Goal: Find specific page/section: Find specific page/section

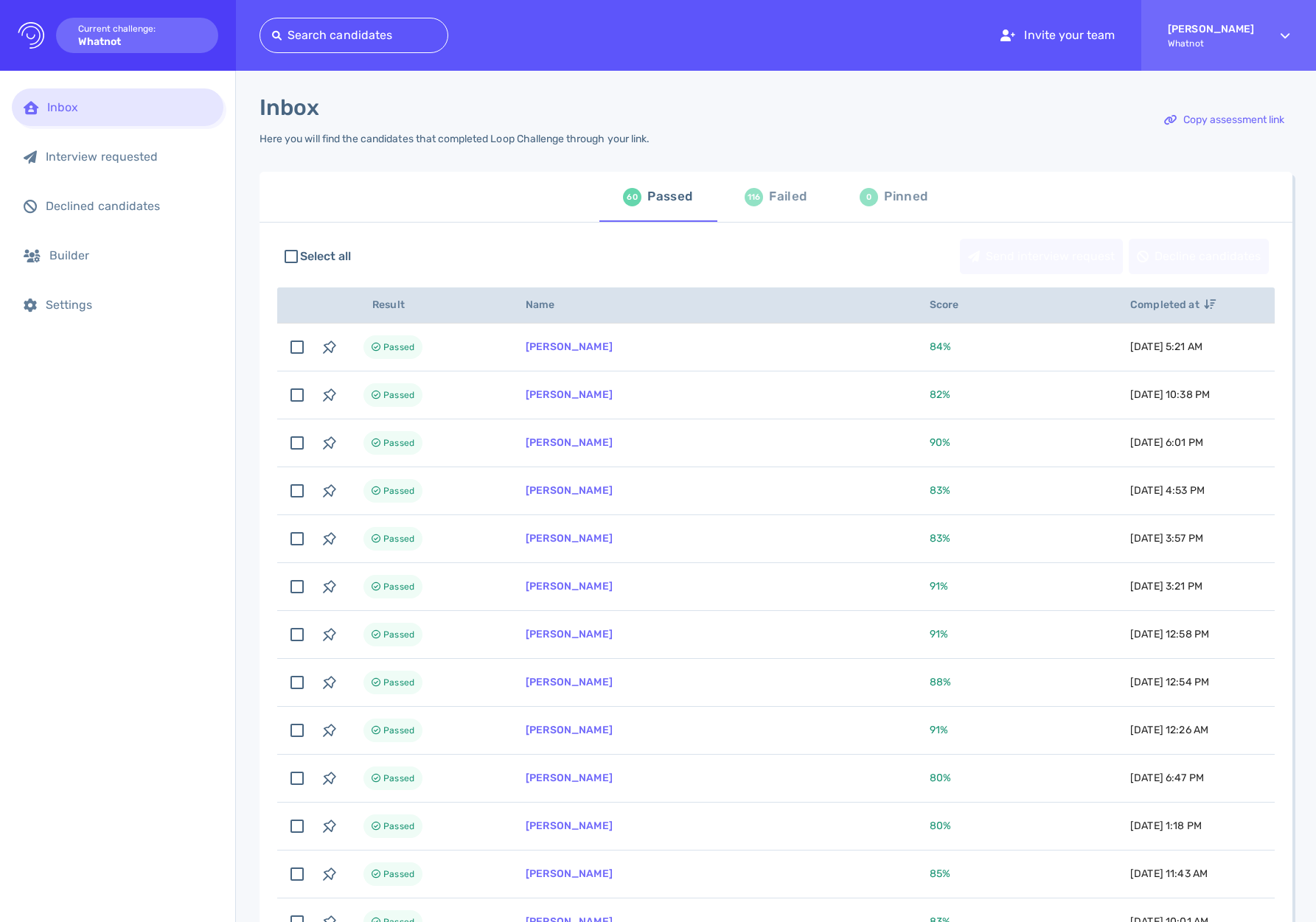
click at [772, 202] on div "Failed" at bounding box center [788, 197] width 38 height 22
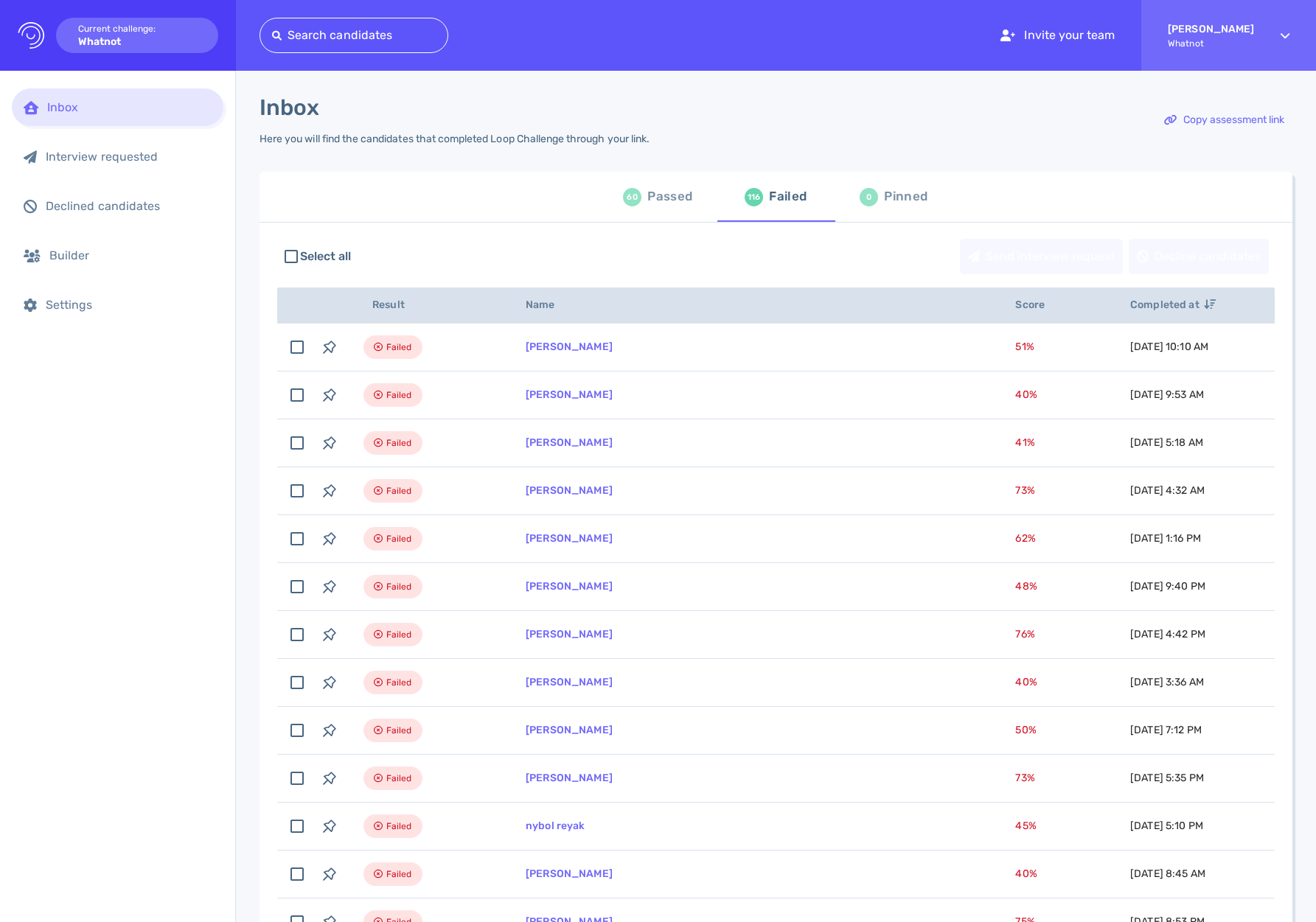
click at [224, 522] on div "Inbox Interview requested Declined candidates Builder Settings" at bounding box center [118, 496] width 235 height 852
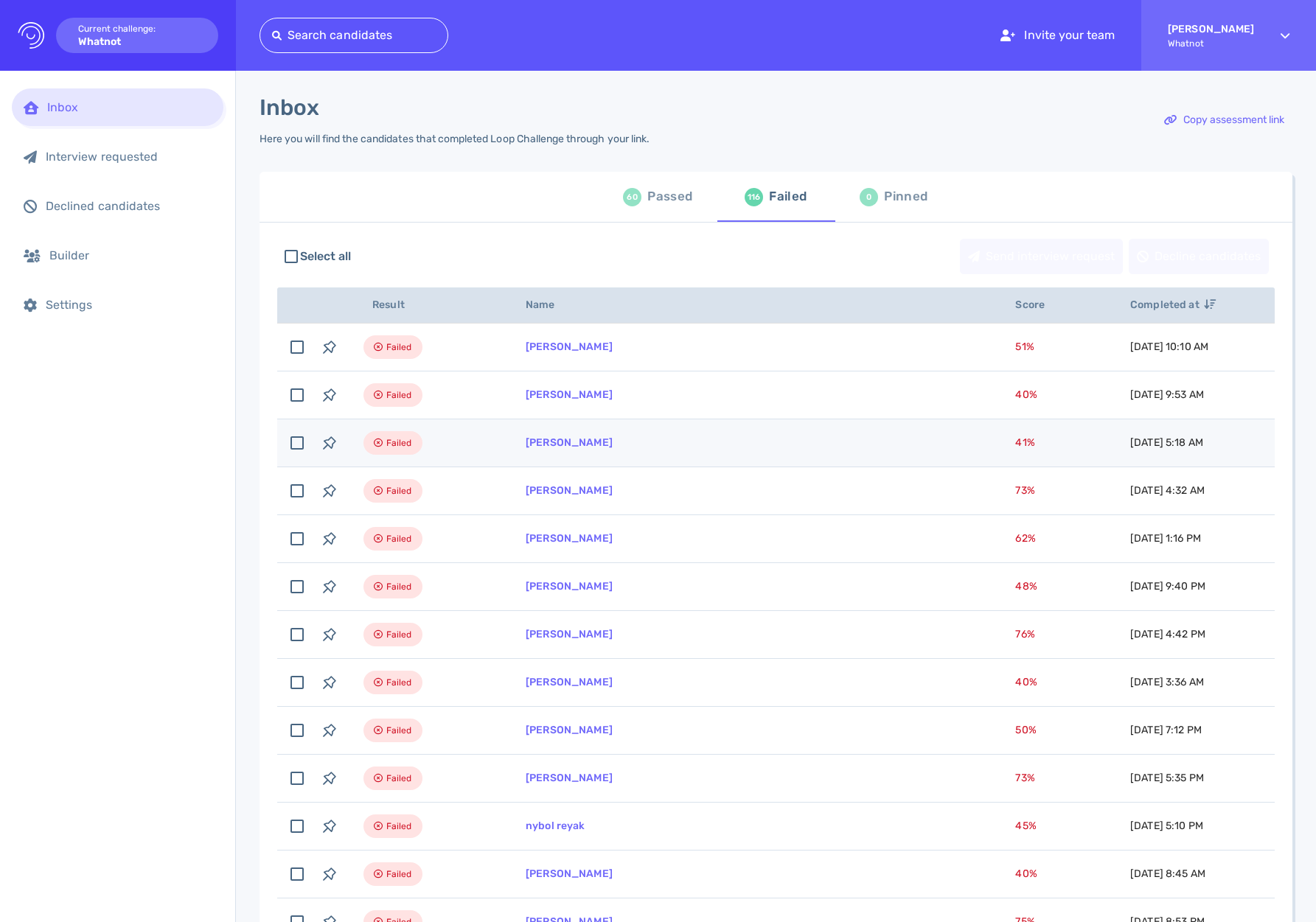
click at [573, 436] on td "[PERSON_NAME]" at bounding box center [753, 444] width 489 height 48
click at [665, 435] on td "[PERSON_NAME]" at bounding box center [753, 444] width 489 height 48
checkbox input "false"
click at [572, 438] on link "[PERSON_NAME]" at bounding box center [569, 443] width 87 height 13
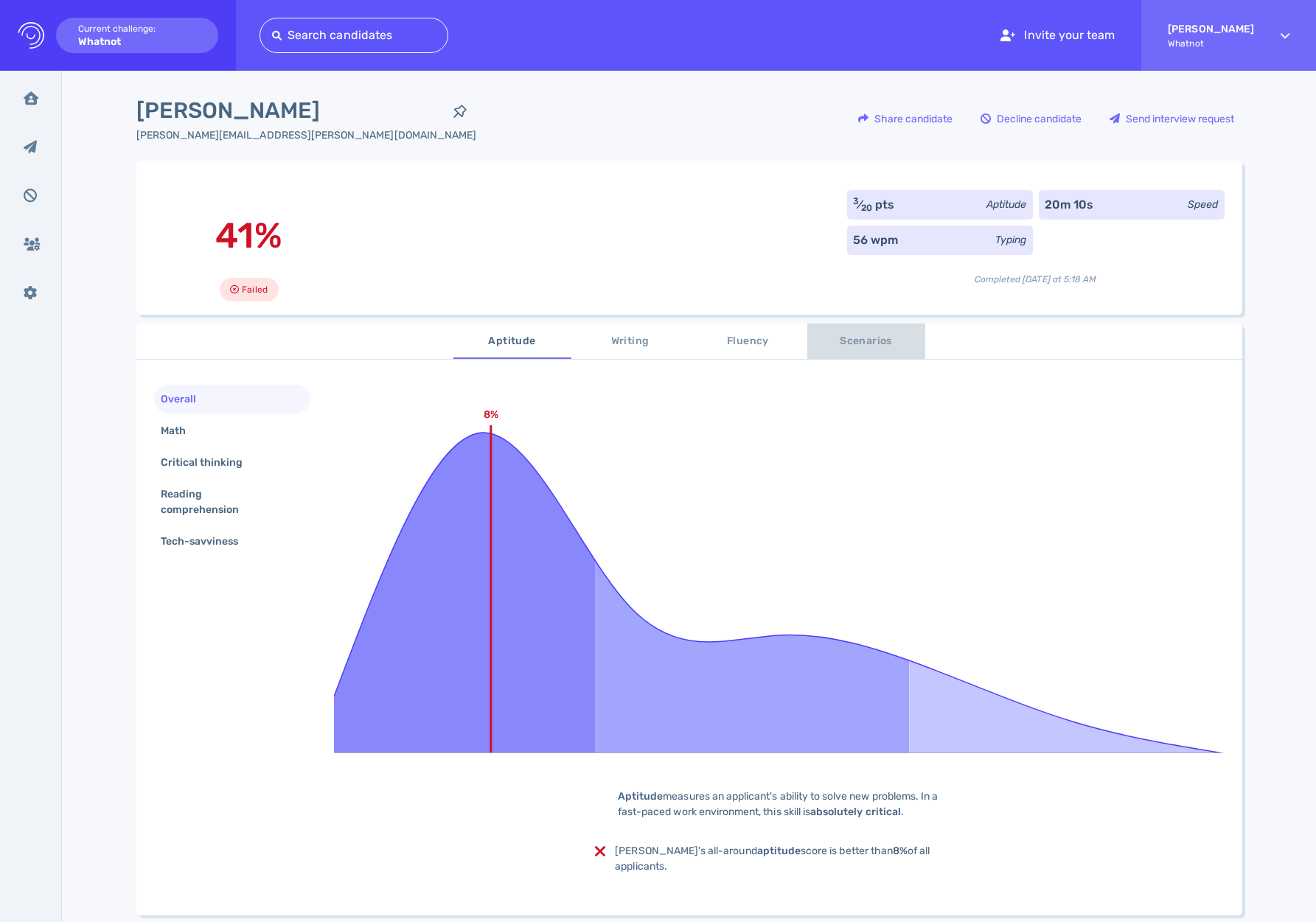
click at [832, 334] on span "Scenarios" at bounding box center [867, 342] width 100 height 19
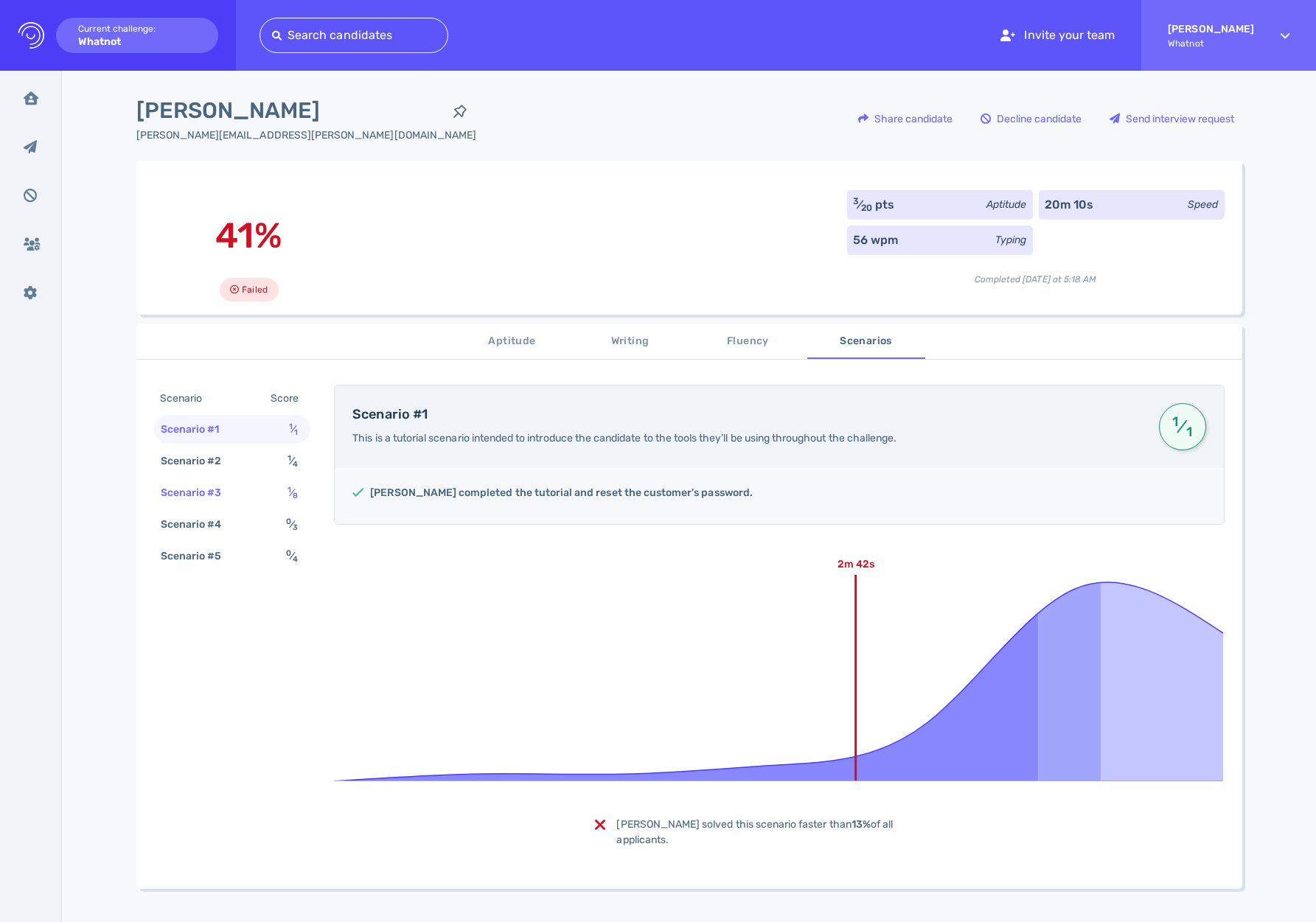
click at [223, 503] on div "Scenario #3" at bounding box center [198, 492] width 82 height 21
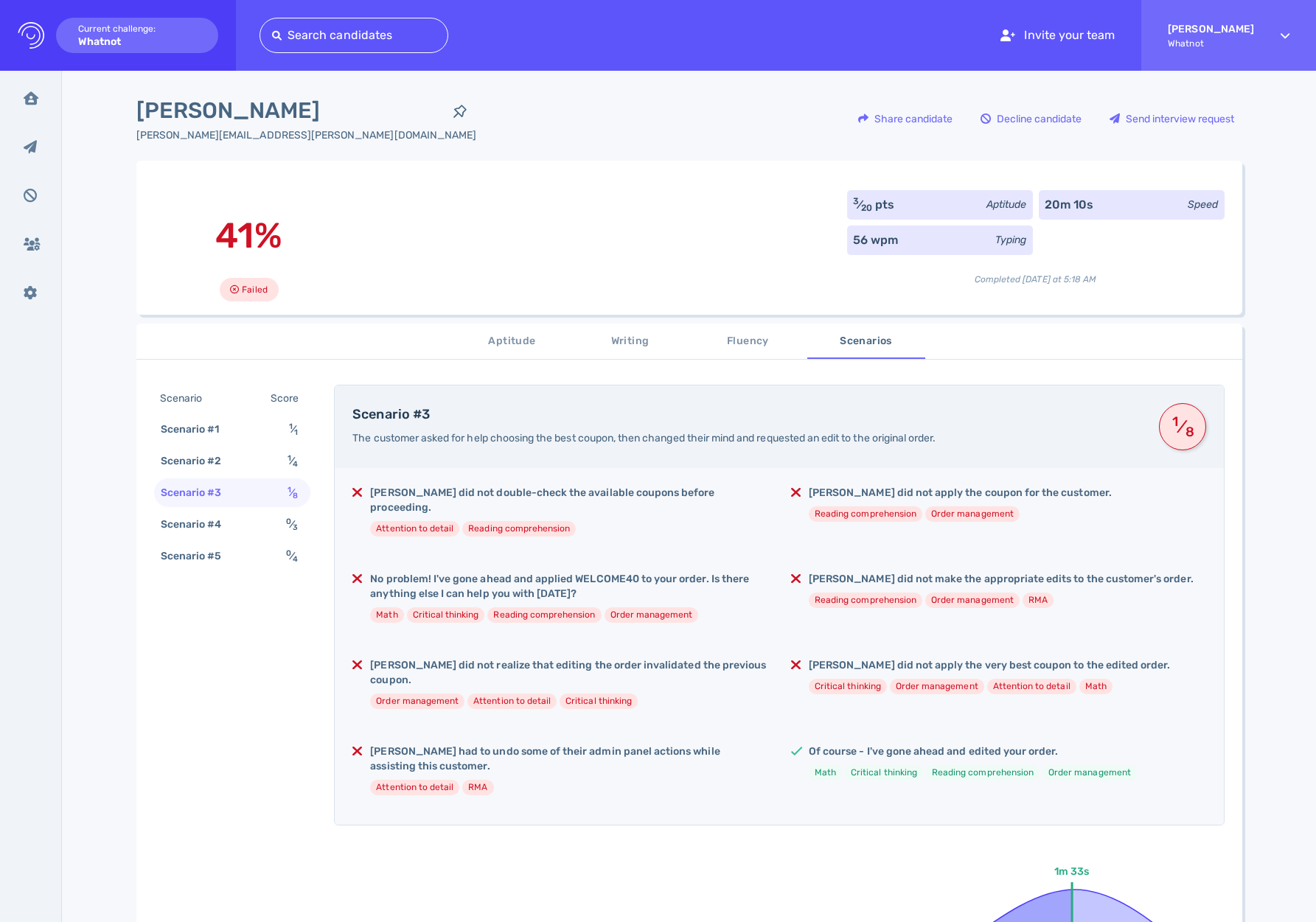
click at [711, 120] on div "Aaron Daugherty daugherty.c.aaron@gmail.com Share candidate Decline candidate S…" at bounding box center [690, 128] width 1107 height 67
click at [233, 118] on span "[PERSON_NAME]" at bounding box center [290, 111] width 309 height 33
copy div "[PERSON_NAME]"
